Goal: Task Accomplishment & Management: Manage account settings

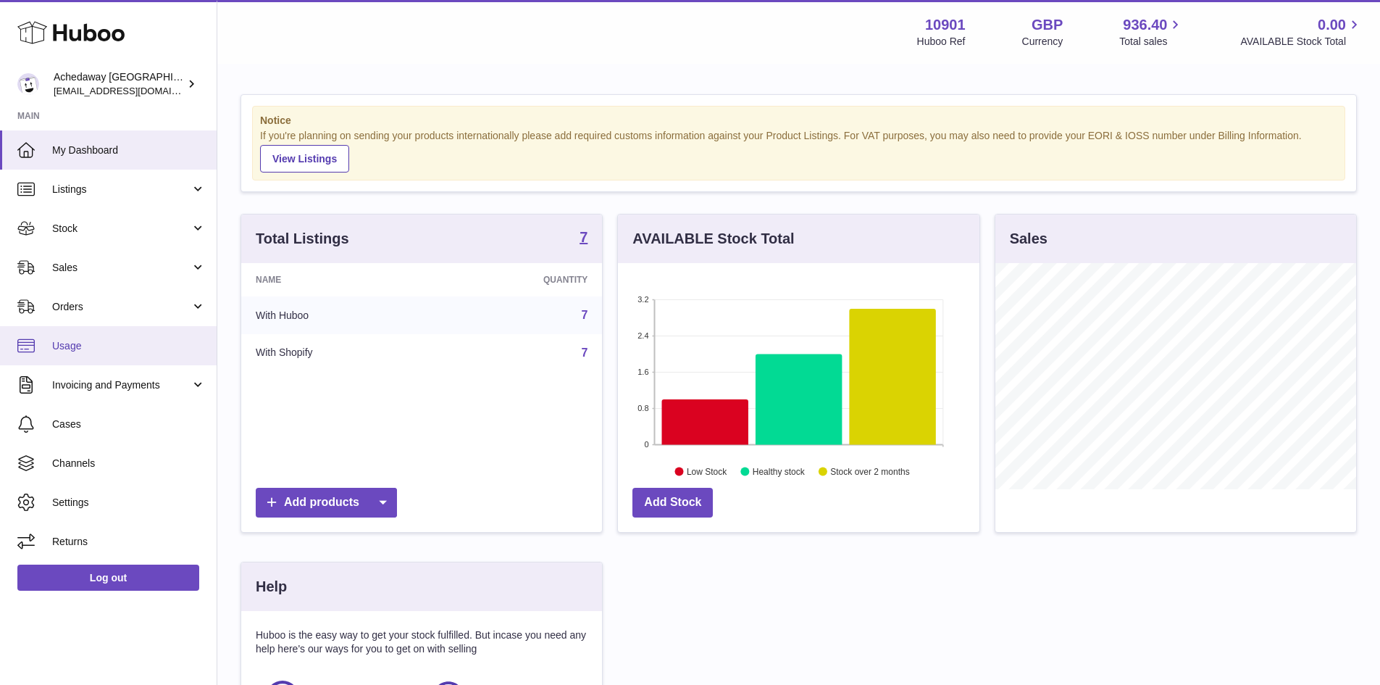
scroll to position [226, 361]
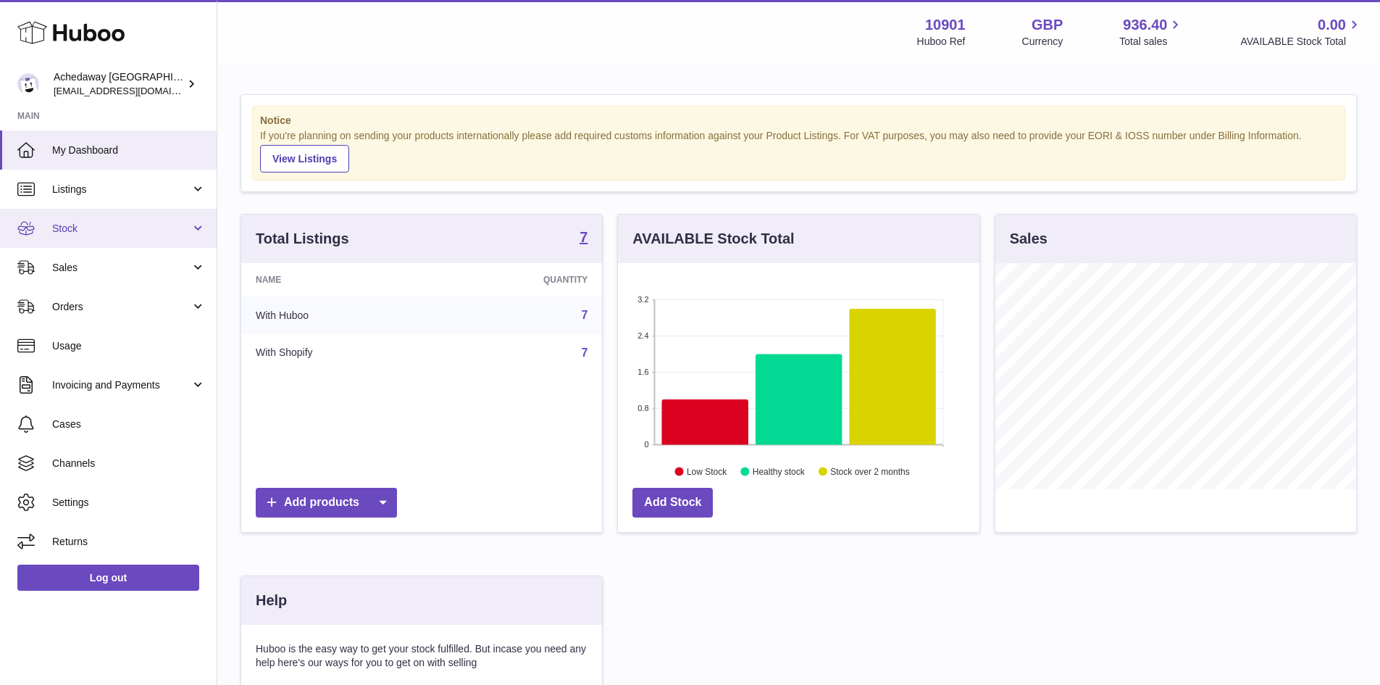
click at [117, 229] on span "Stock" at bounding box center [121, 229] width 138 height 14
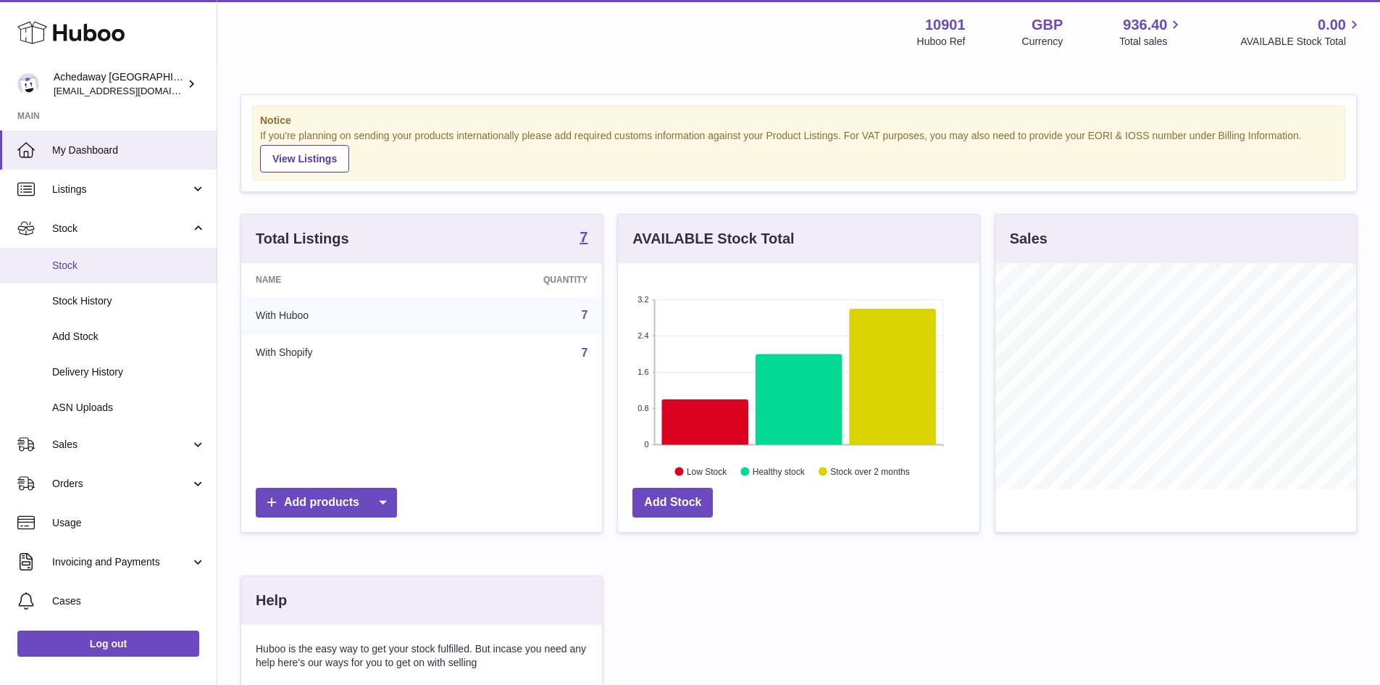
click at [133, 271] on span "Stock" at bounding box center [129, 266] width 154 height 14
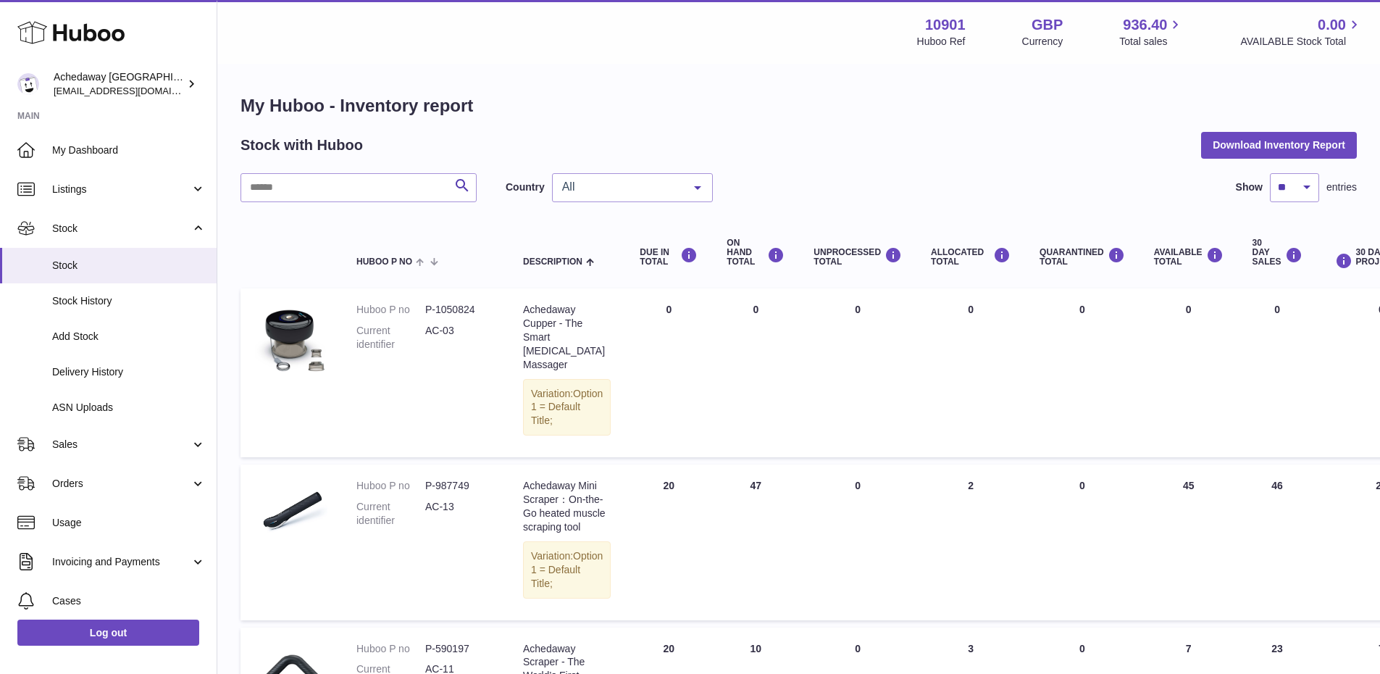
click at [635, 174] on div "All" at bounding box center [632, 187] width 161 height 29
click at [618, 237] on span "GB" at bounding box center [632, 245] width 159 height 29
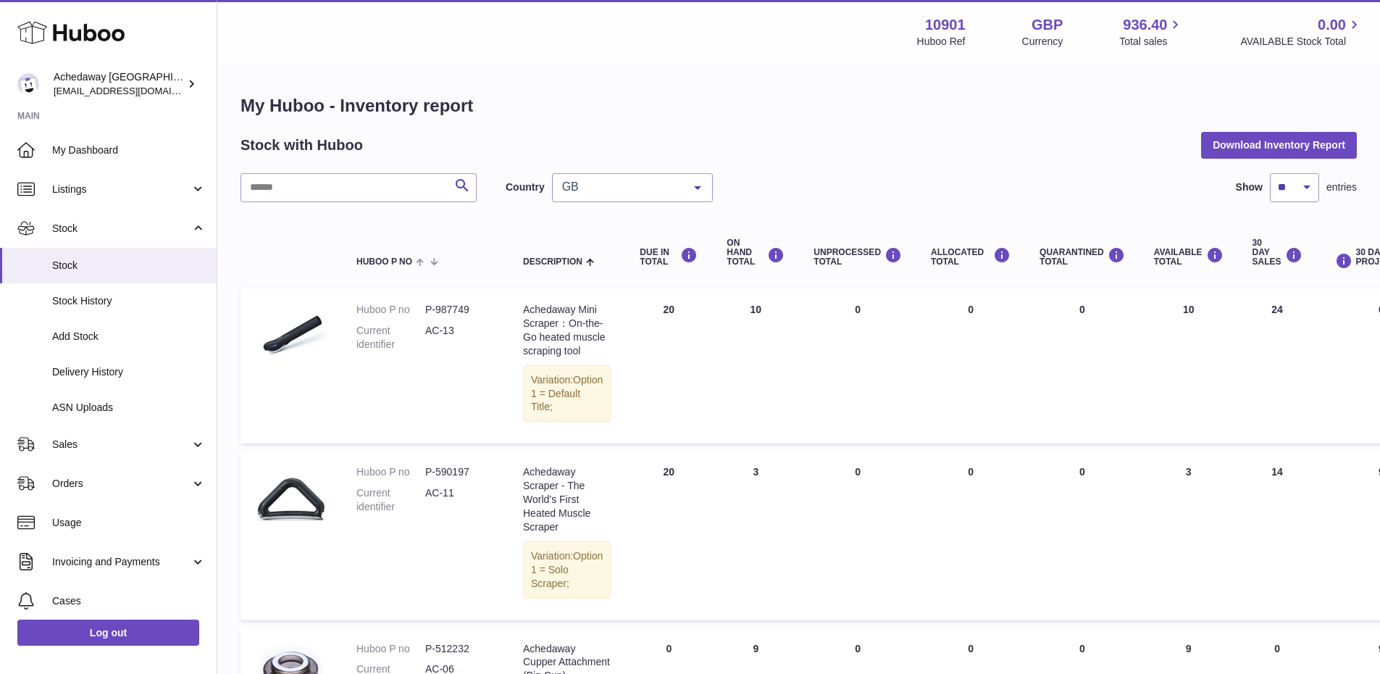
click at [668, 188] on span "GB" at bounding box center [621, 187] width 125 height 14
click at [608, 262] on span "ES" at bounding box center [632, 274] width 159 height 29
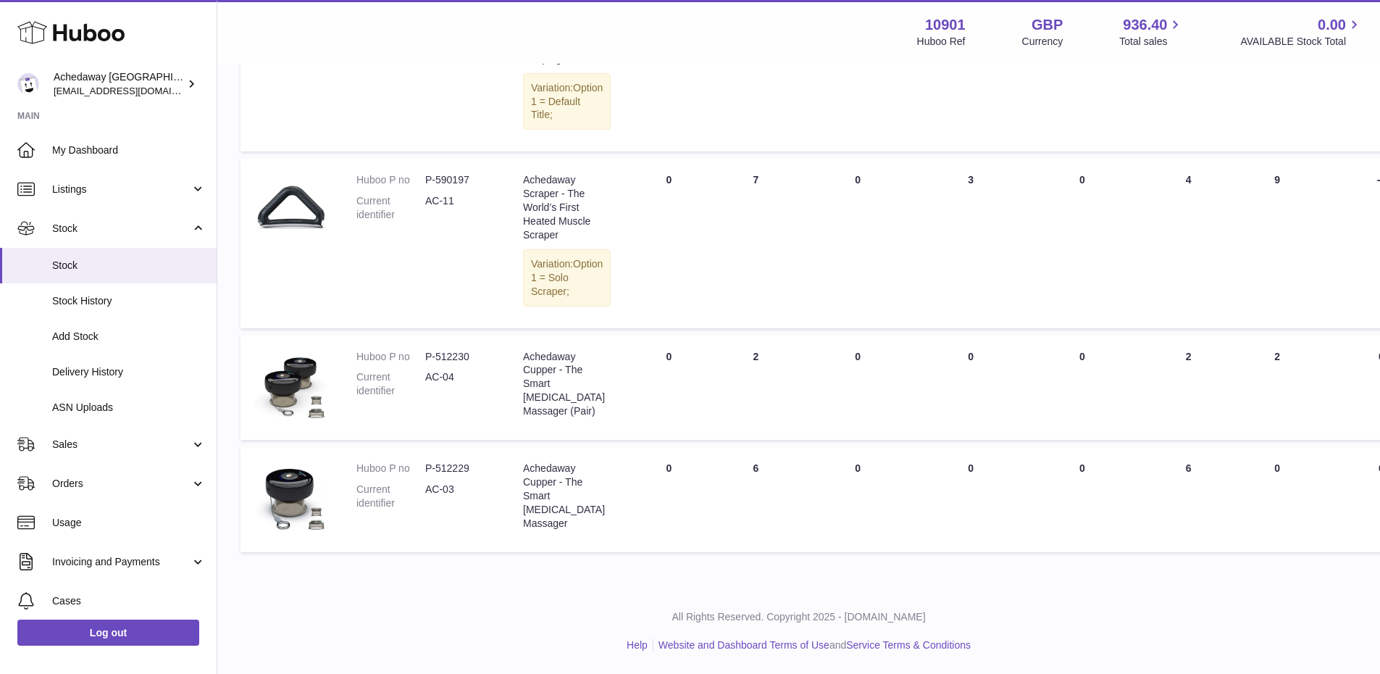
scroll to position [333, 0]
drag, startPoint x: 744, startPoint y: 472, endPoint x: 742, endPoint y: 319, distance: 153.6
click at [742, 319] on tbody "Huboo P no P-987749 Current identifier AC-13 Description Achedaway Mini Scraper…" at bounding box center [916, 274] width 1350 height 556
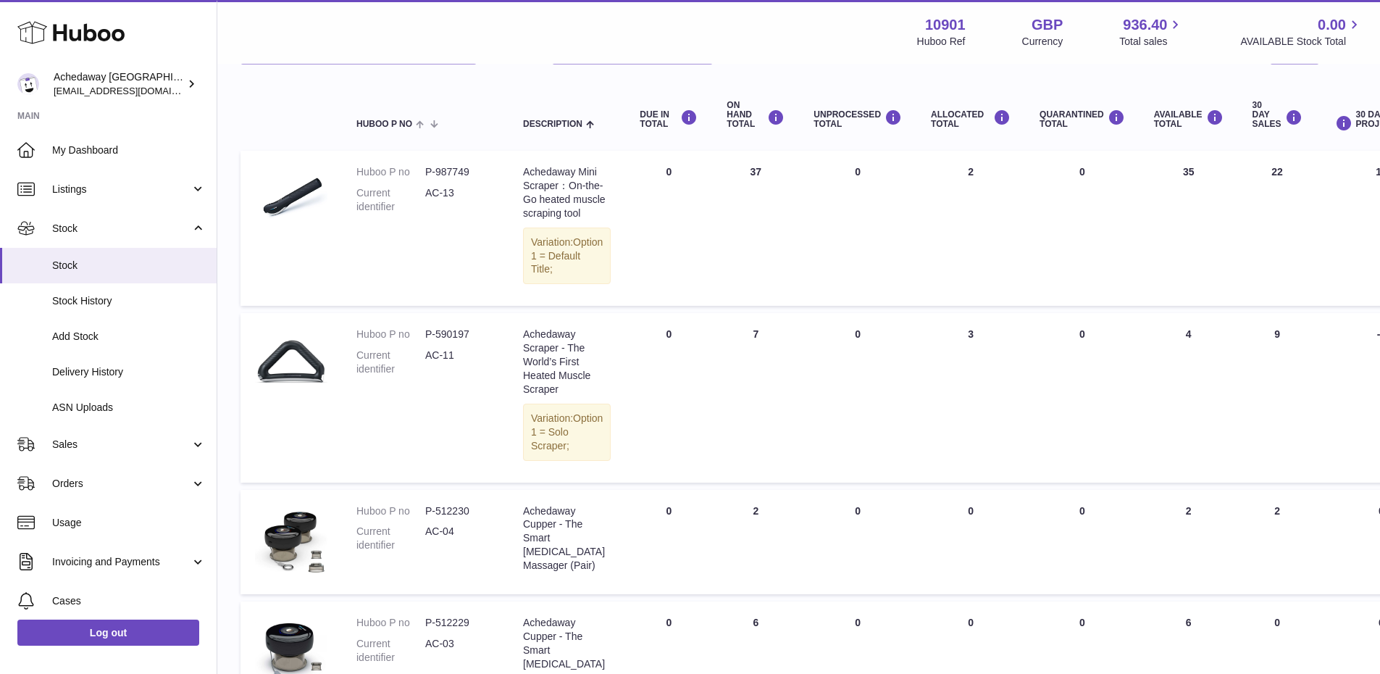
scroll to position [0, 0]
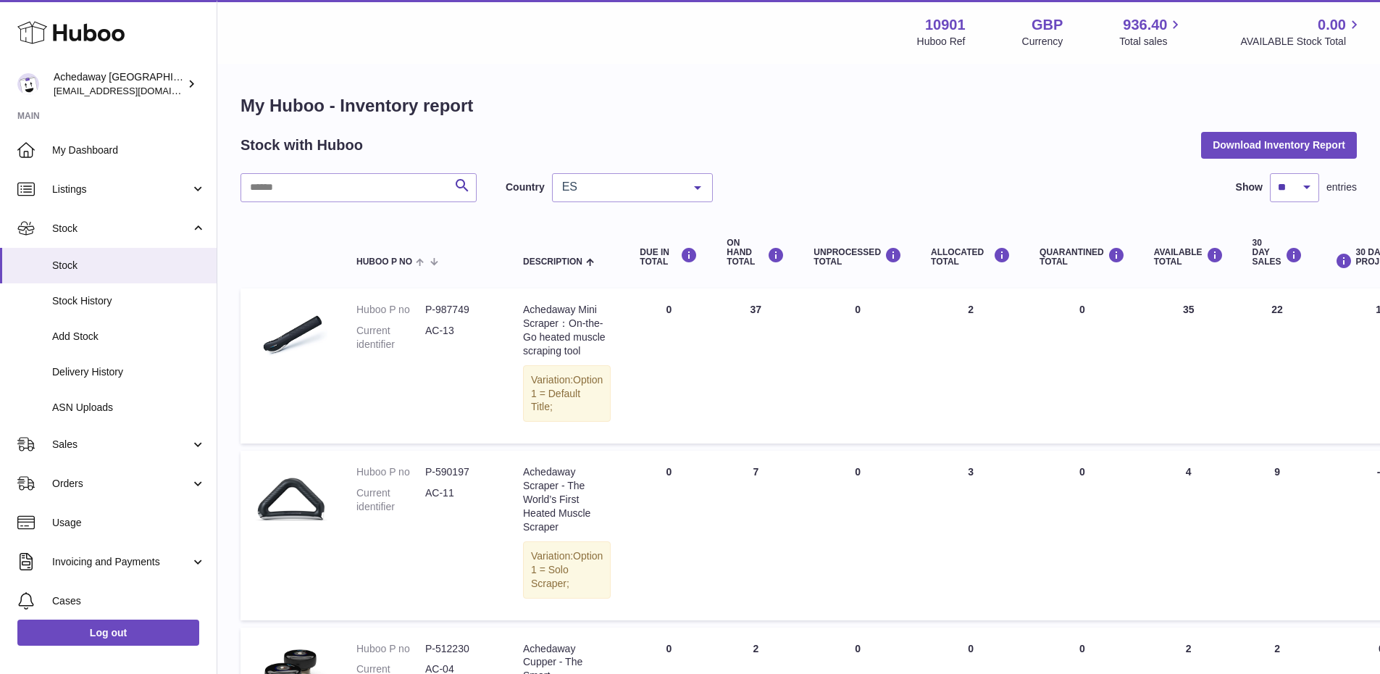
click at [596, 206] on div "Search Country ES All GB ES No elements found. Consider changing the search que…" at bounding box center [799, 512] width 1116 height 679
click at [595, 195] on div "ES" at bounding box center [632, 187] width 161 height 29
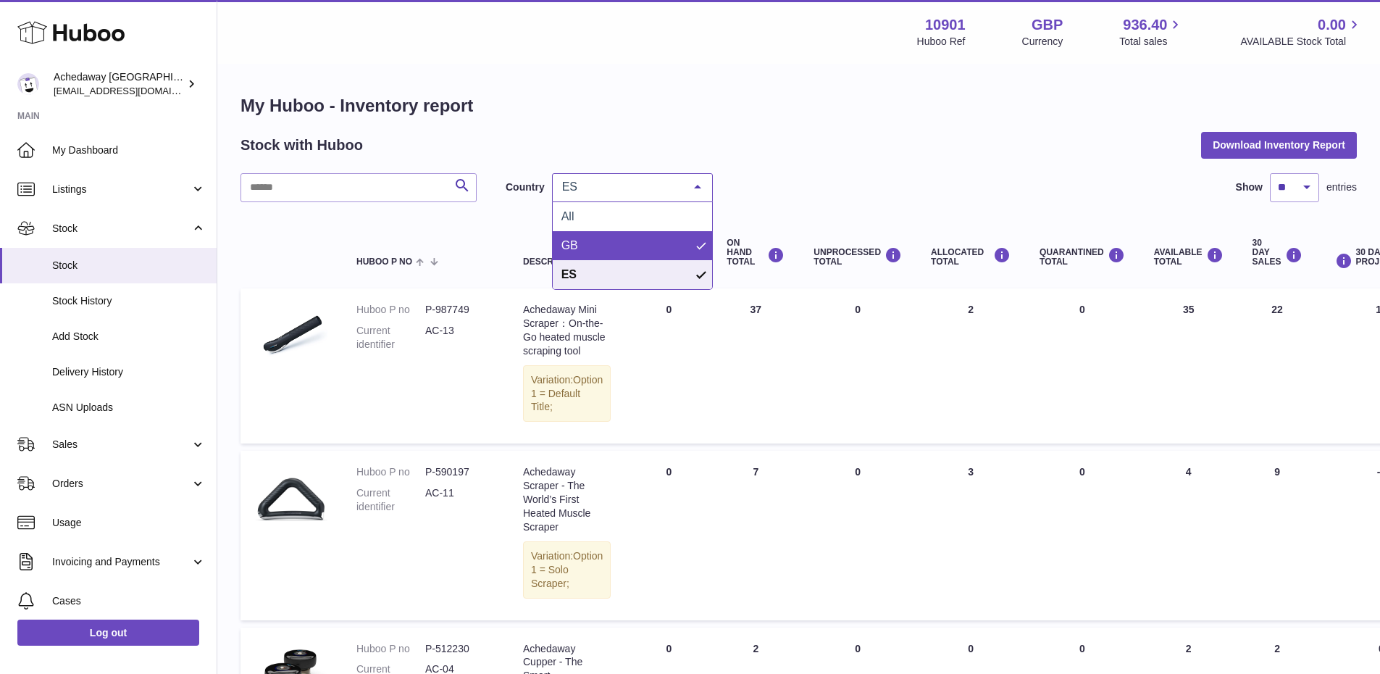
click at [593, 238] on span "GB" at bounding box center [632, 245] width 159 height 29
